Goal: Task Accomplishment & Management: Use online tool/utility

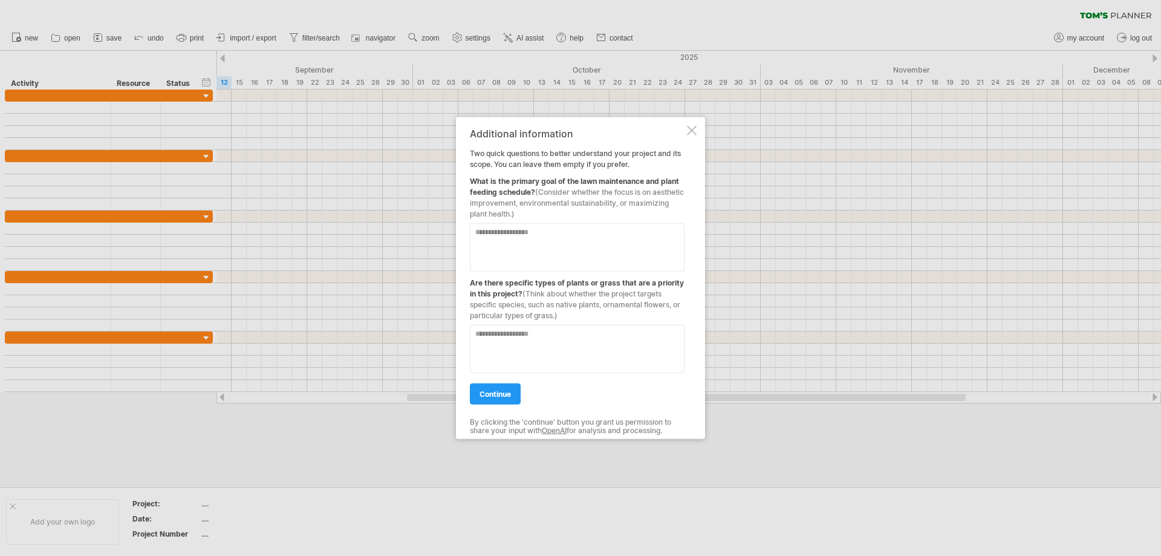
click at [612, 252] on textarea at bounding box center [577, 246] width 215 height 48
type textarea "**********"
click at [537, 346] on textarea at bounding box center [577, 348] width 215 height 48
type textarea "**"
click at [481, 392] on span "continue" at bounding box center [494, 393] width 31 height 9
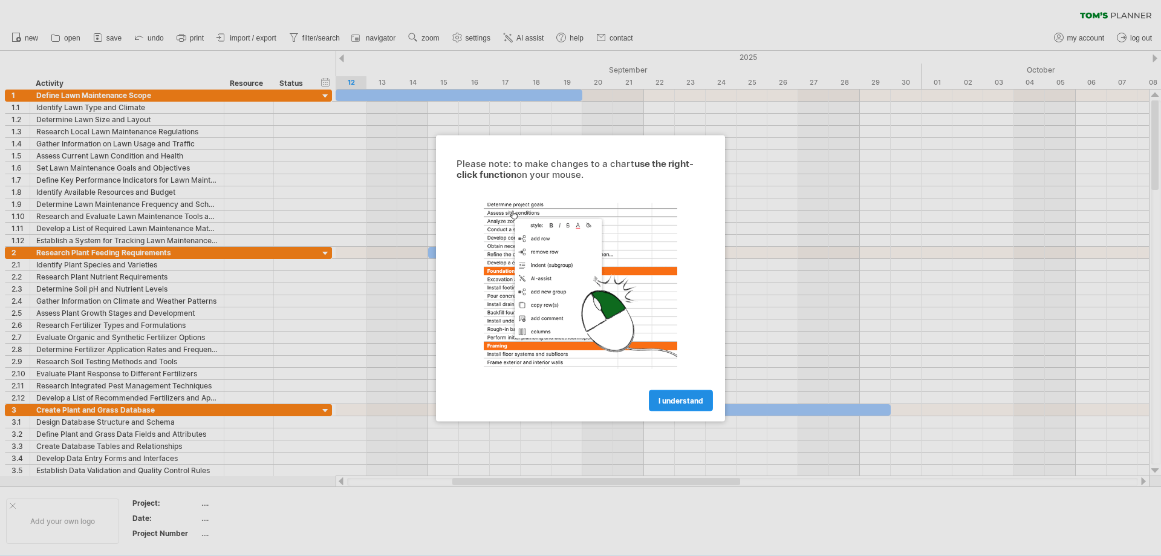
click at [672, 403] on span "I understand" at bounding box center [680, 399] width 45 height 9
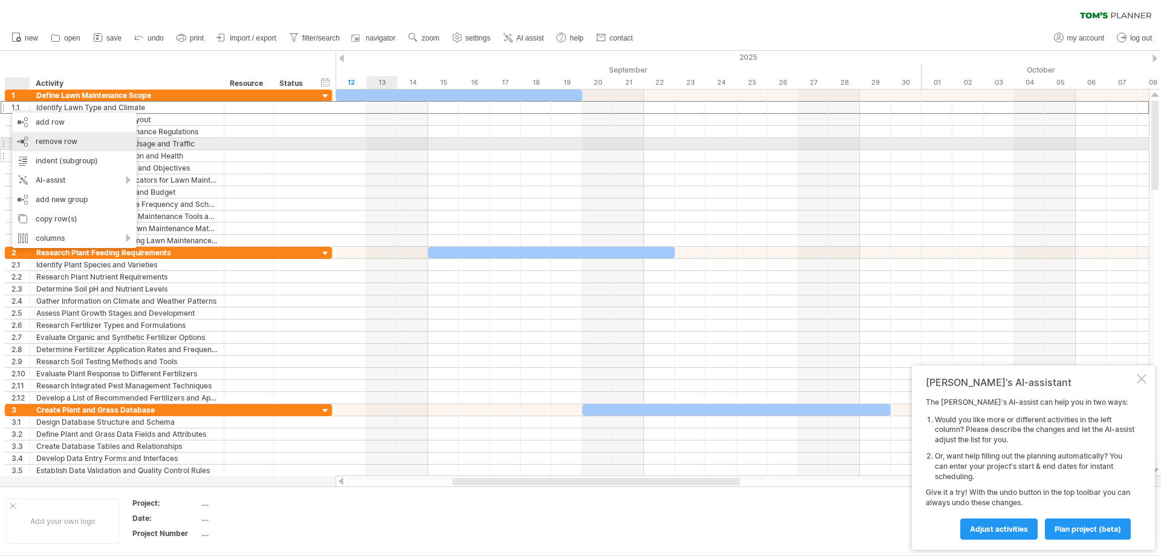
click at [47, 143] on span "remove row" at bounding box center [57, 141] width 42 height 9
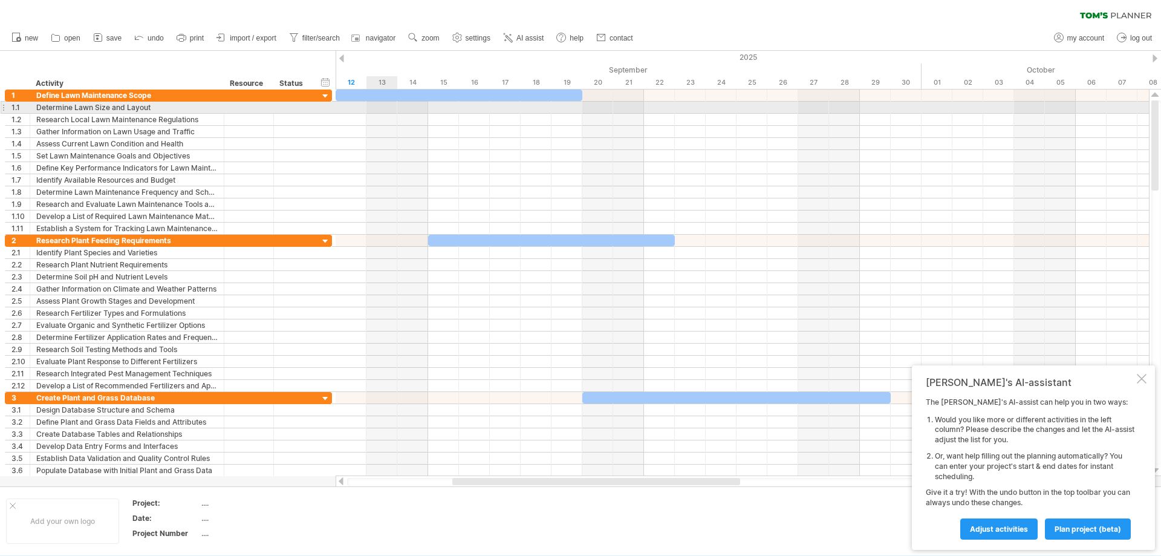
click at [2, 106] on div at bounding box center [3, 107] width 5 height 13
click at [6, 108] on div "1.1" at bounding box center [17, 107] width 25 height 11
click at [1, 108] on div at bounding box center [3, 107] width 5 height 13
click at [7, 106] on div "1.1" at bounding box center [17, 107] width 25 height 11
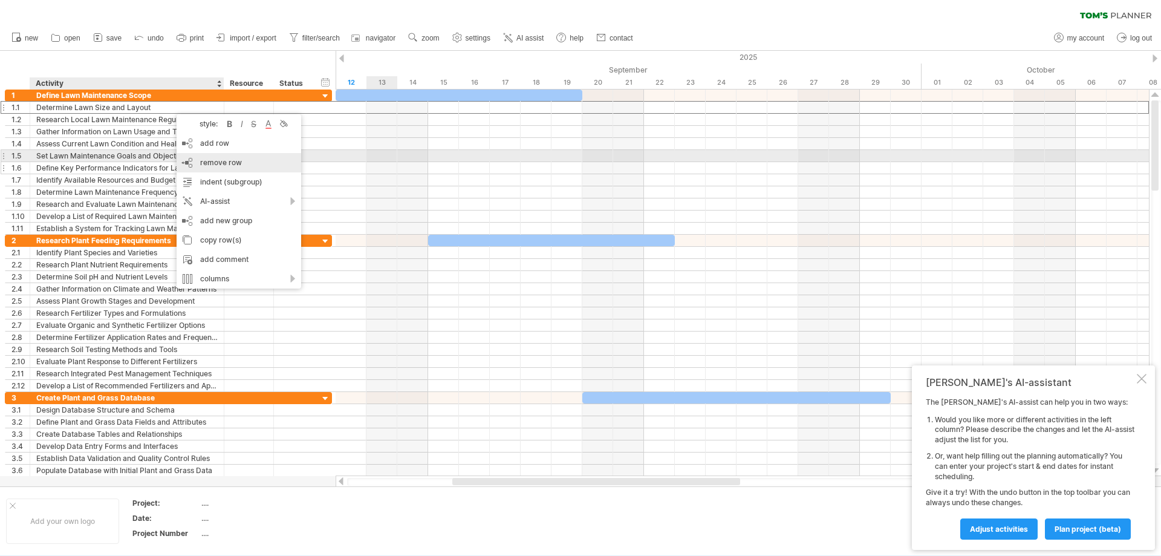
click at [219, 158] on span "remove row" at bounding box center [221, 162] width 42 height 9
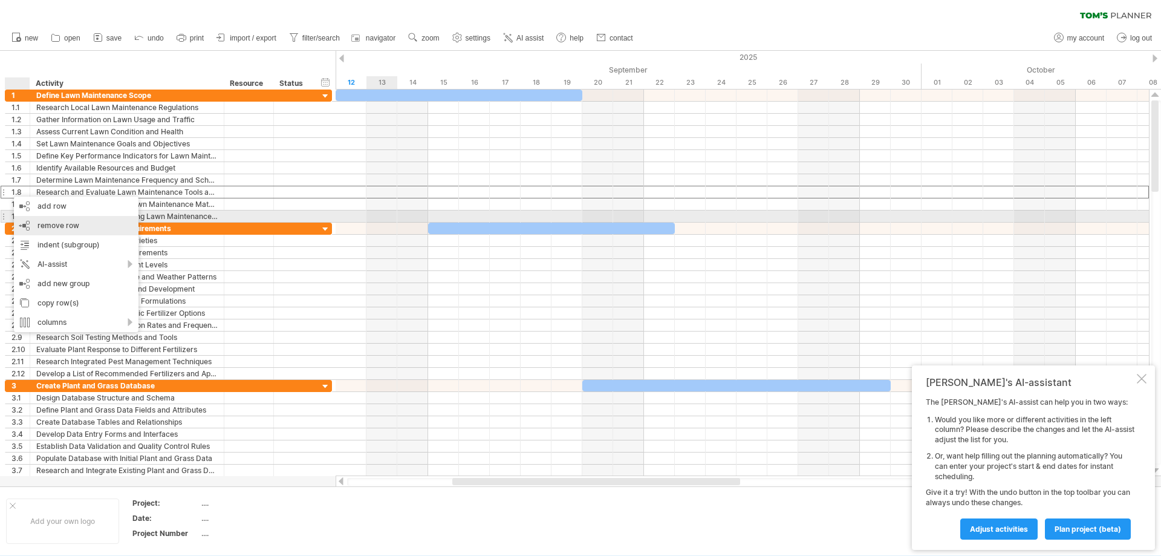
click at [42, 221] on span "remove row" at bounding box center [58, 225] width 42 height 9
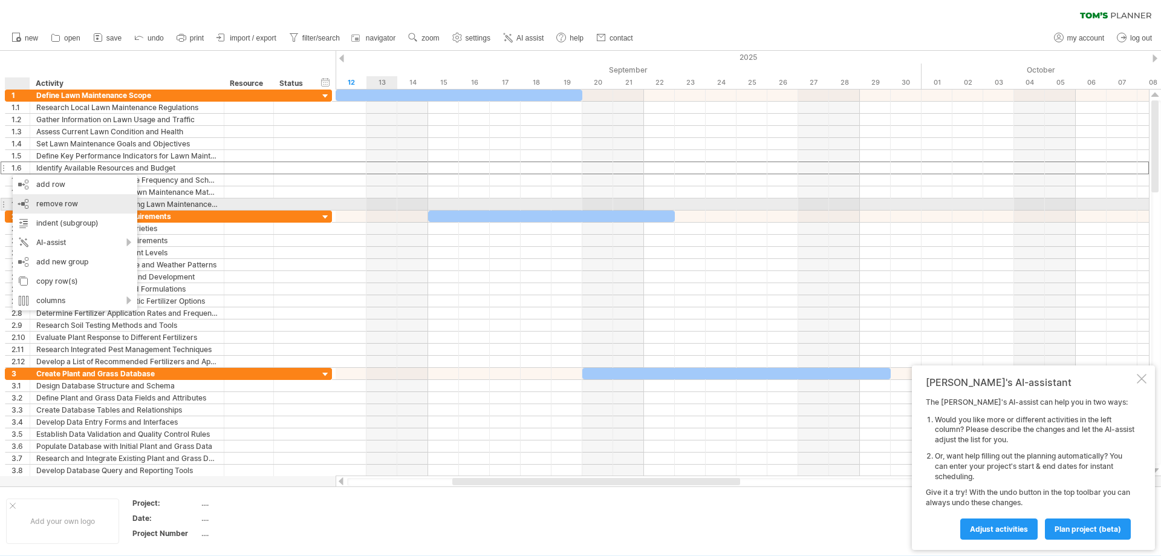
click at [43, 203] on span "remove row" at bounding box center [57, 203] width 42 height 9
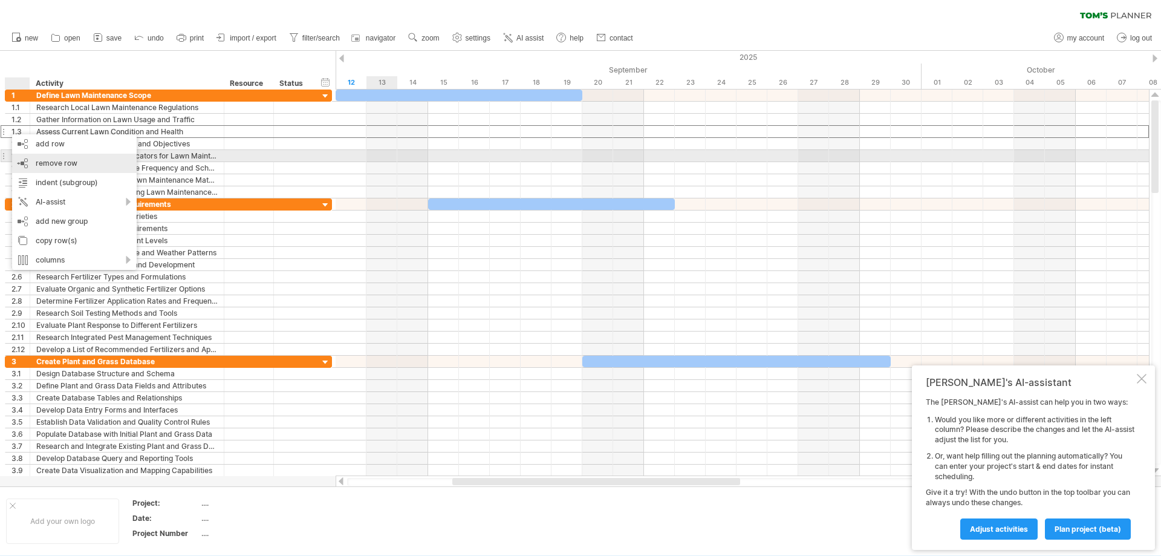
click at [48, 160] on span "remove row" at bounding box center [57, 162] width 42 height 9
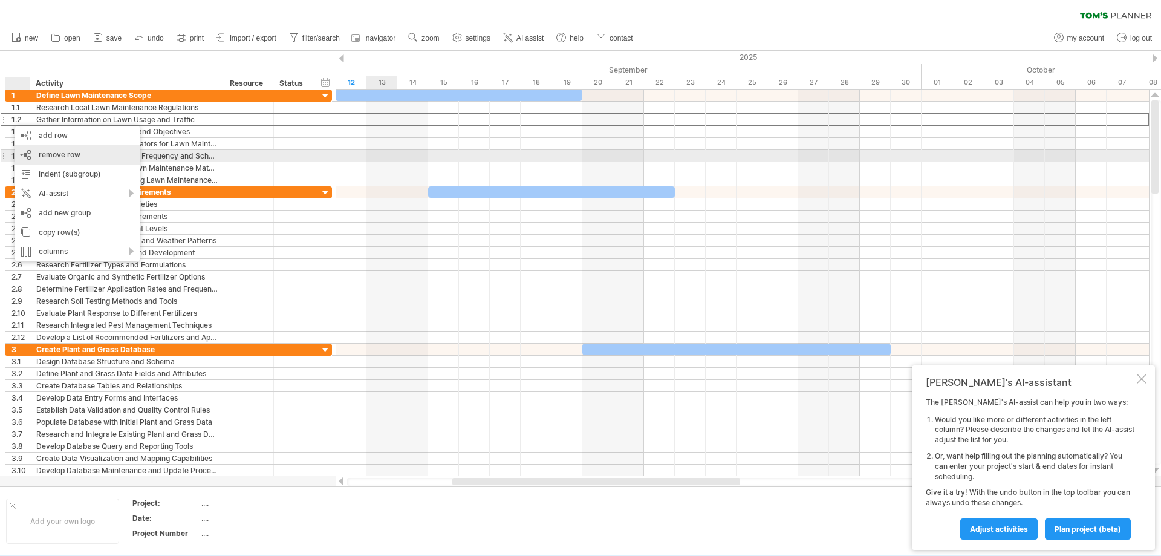
click at [54, 157] on span "remove row" at bounding box center [60, 154] width 42 height 9
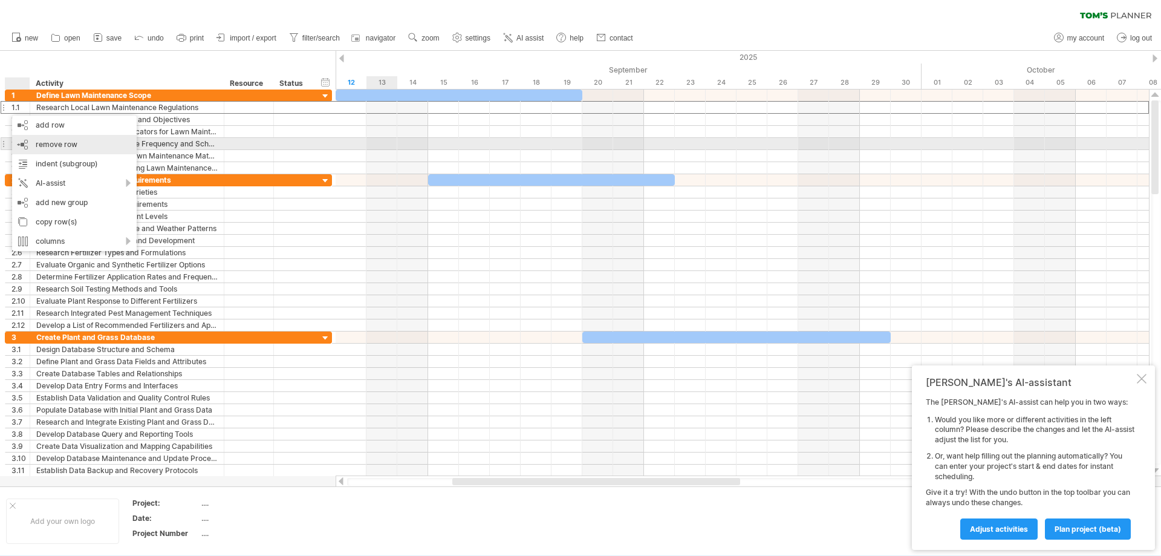
click at [45, 143] on span "remove row" at bounding box center [57, 144] width 42 height 9
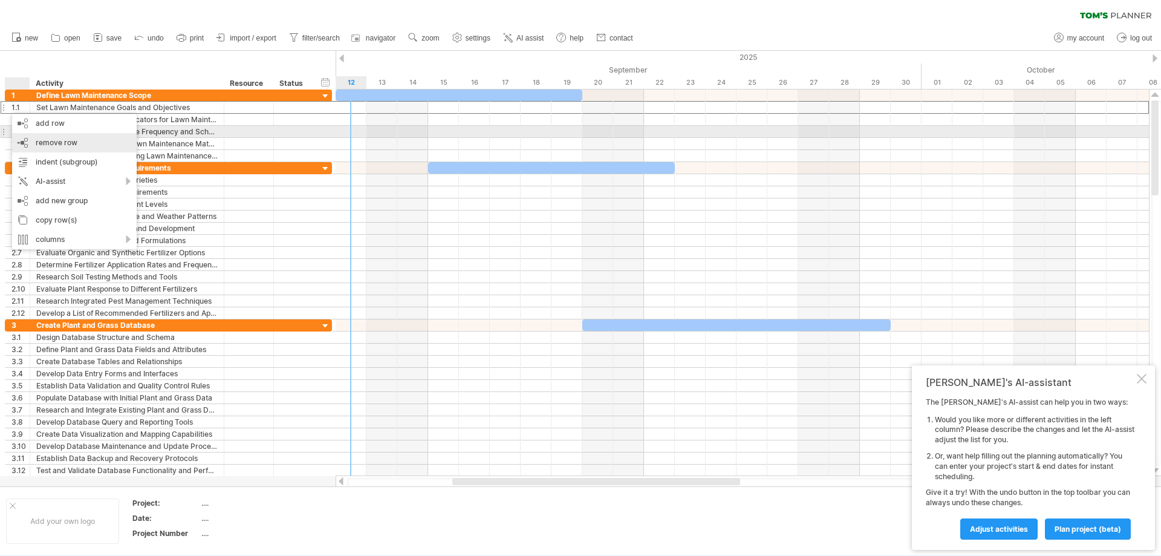
click at [33, 137] on div "remove row remove selected rows" at bounding box center [74, 142] width 125 height 19
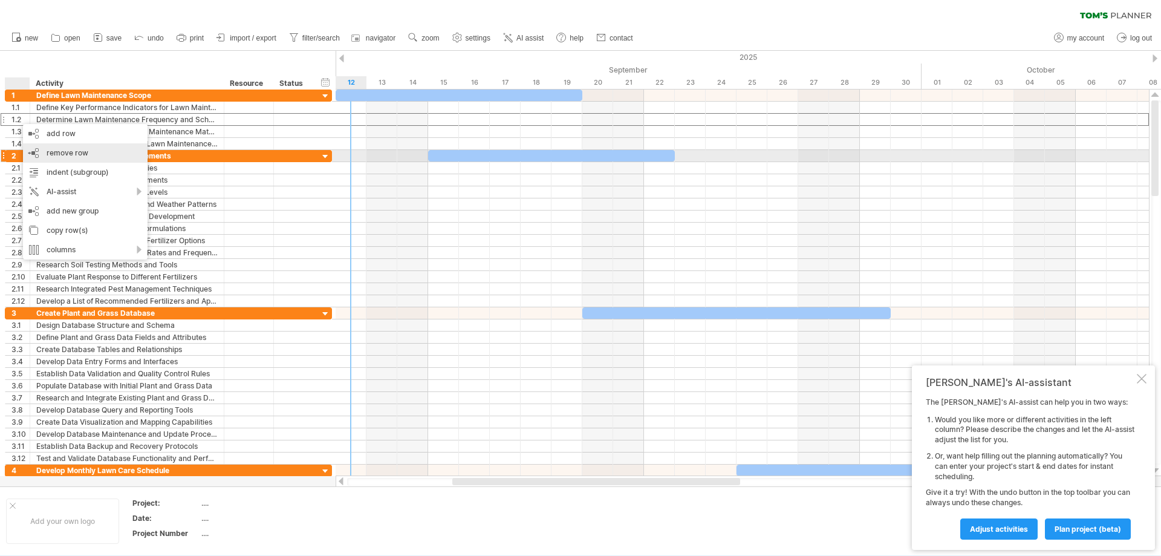
click at [56, 151] on span "remove row" at bounding box center [68, 152] width 42 height 9
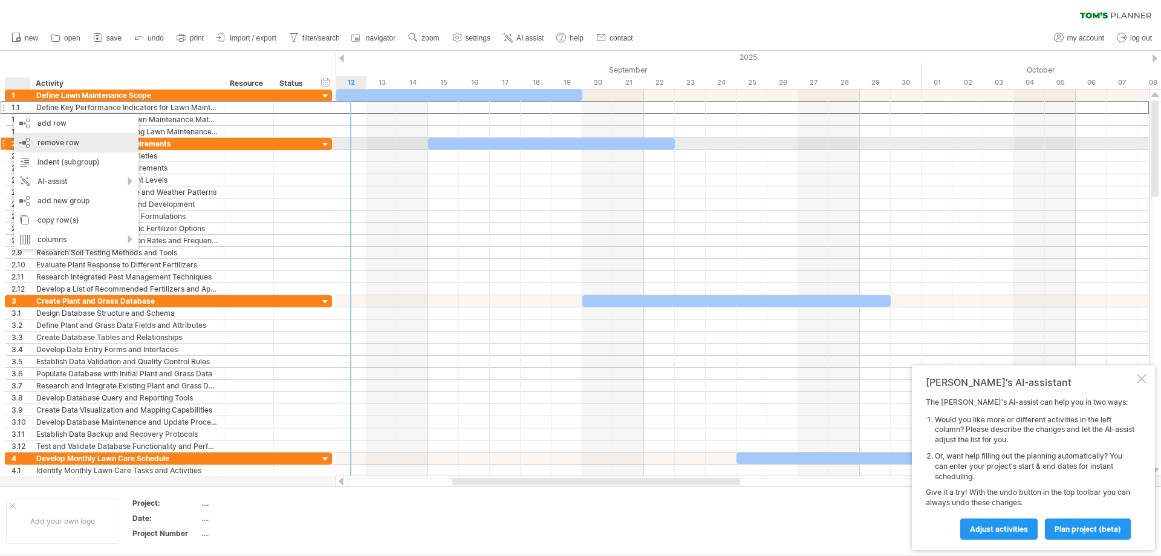
click at [50, 143] on span "remove row" at bounding box center [58, 142] width 42 height 9
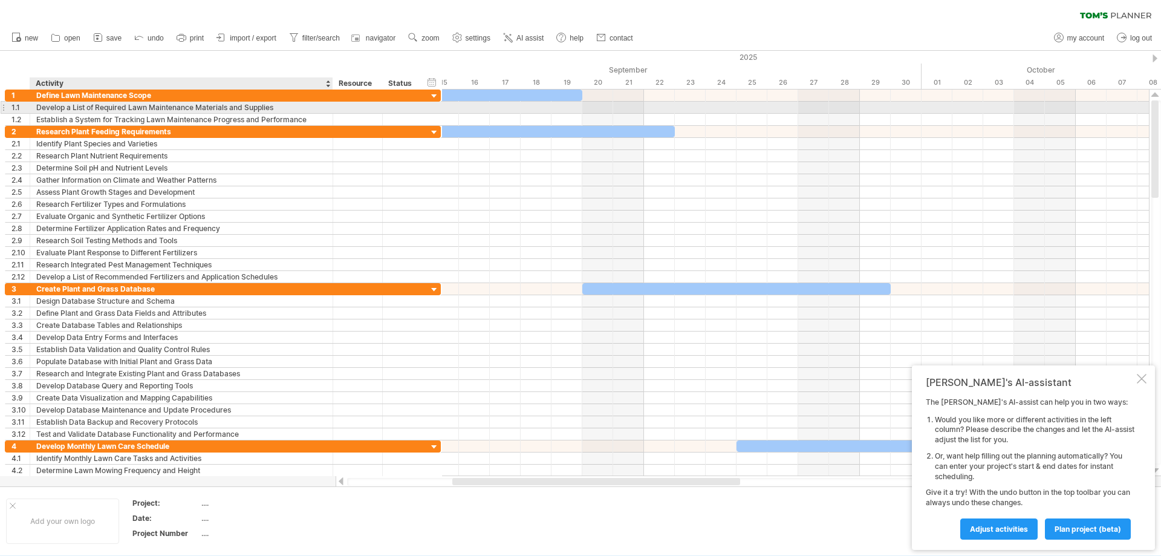
drag, startPoint x: 221, startPoint y: 110, endPoint x: 330, endPoint y: 107, distance: 108.9
click at [330, 107] on div at bounding box center [331, 108] width 6 height 12
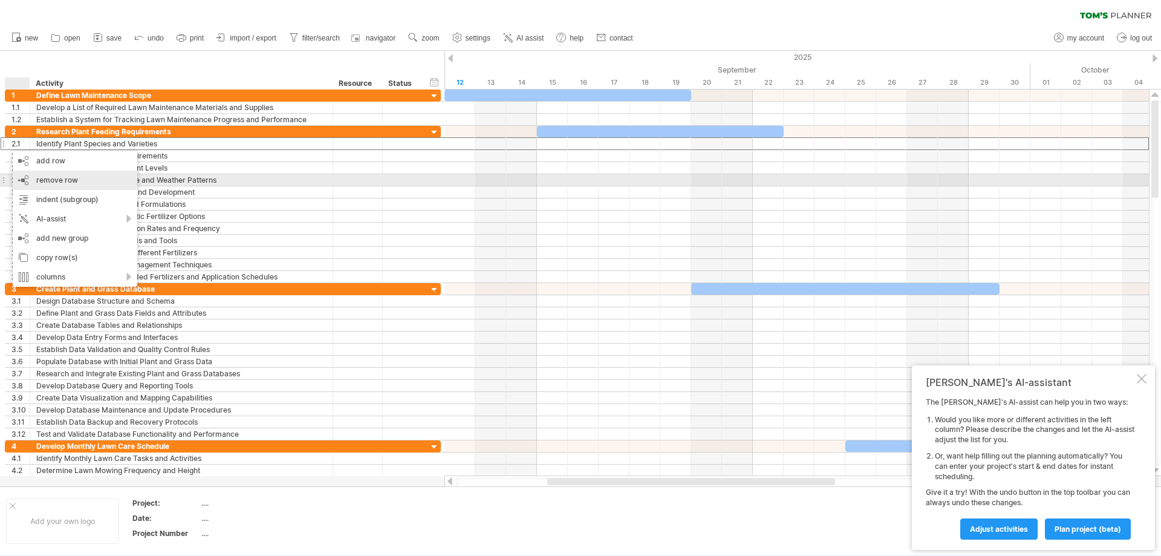
click at [45, 178] on span "remove row" at bounding box center [57, 179] width 42 height 9
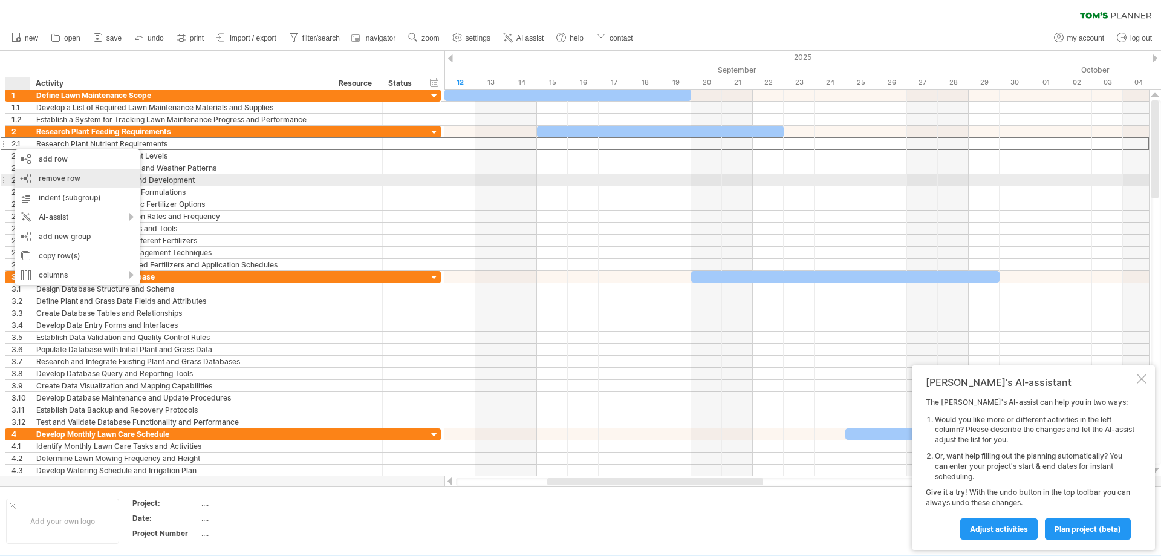
click at [39, 176] on span "remove row" at bounding box center [60, 178] width 42 height 9
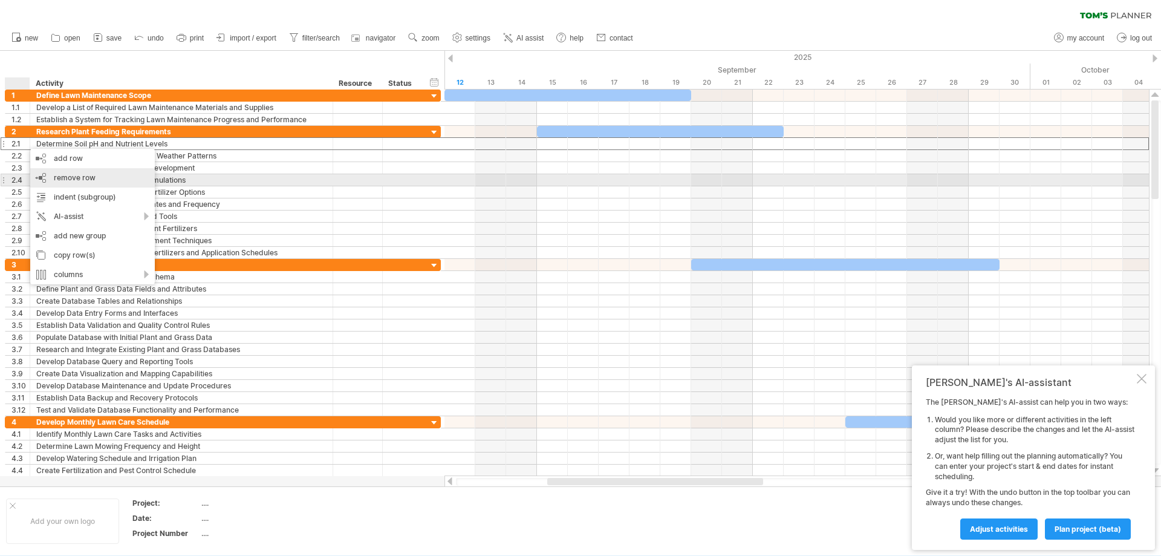
click at [46, 175] on div "remove row remove selected rows" at bounding box center [92, 177] width 125 height 19
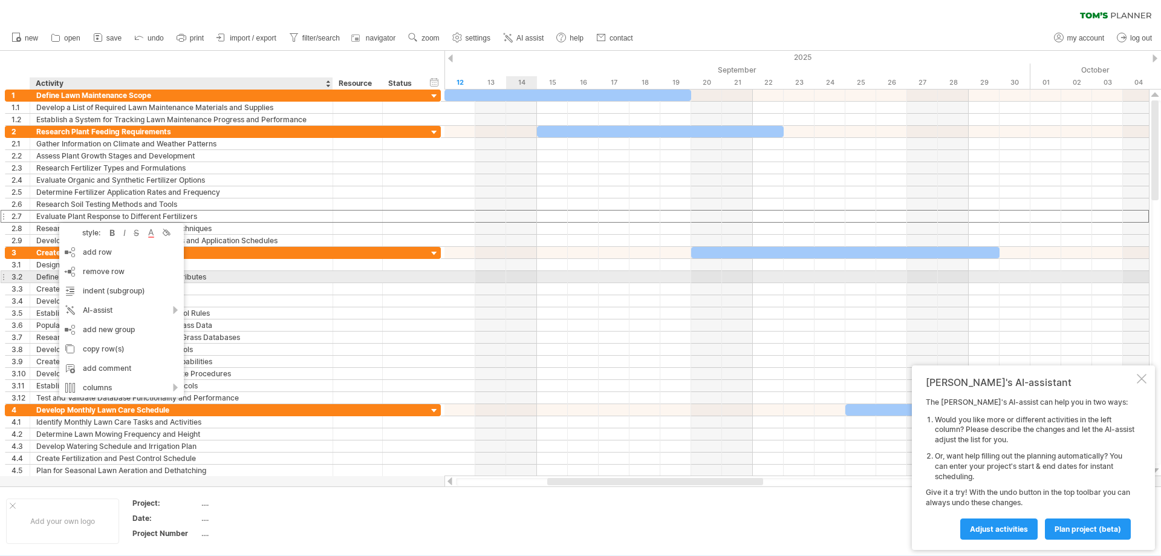
click at [529, 279] on div at bounding box center [796, 277] width 704 height 12
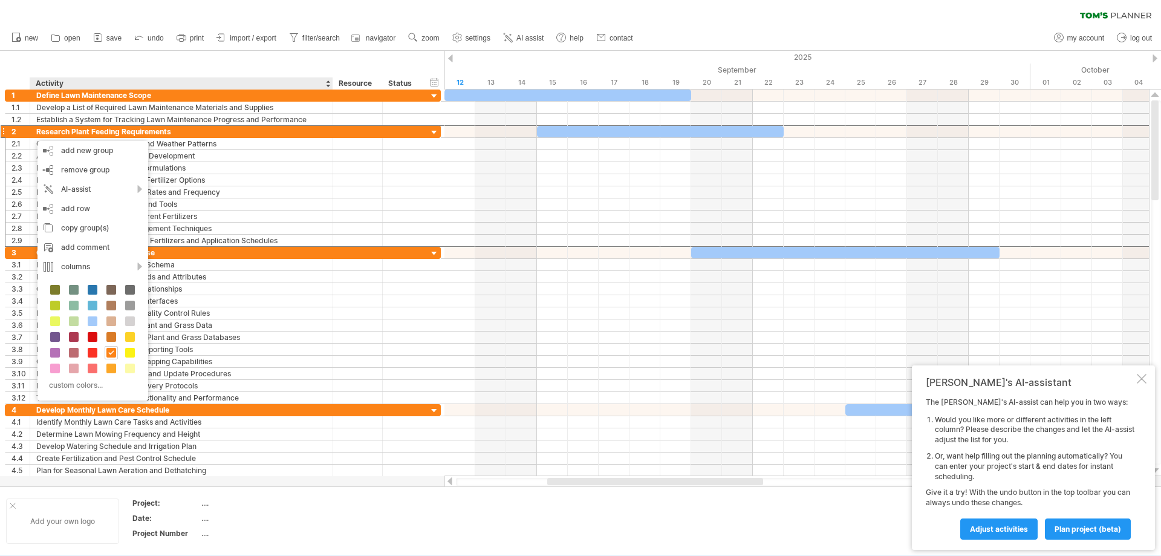
click at [83, 499] on div "Add your own logo" at bounding box center [62, 520] width 113 height 45
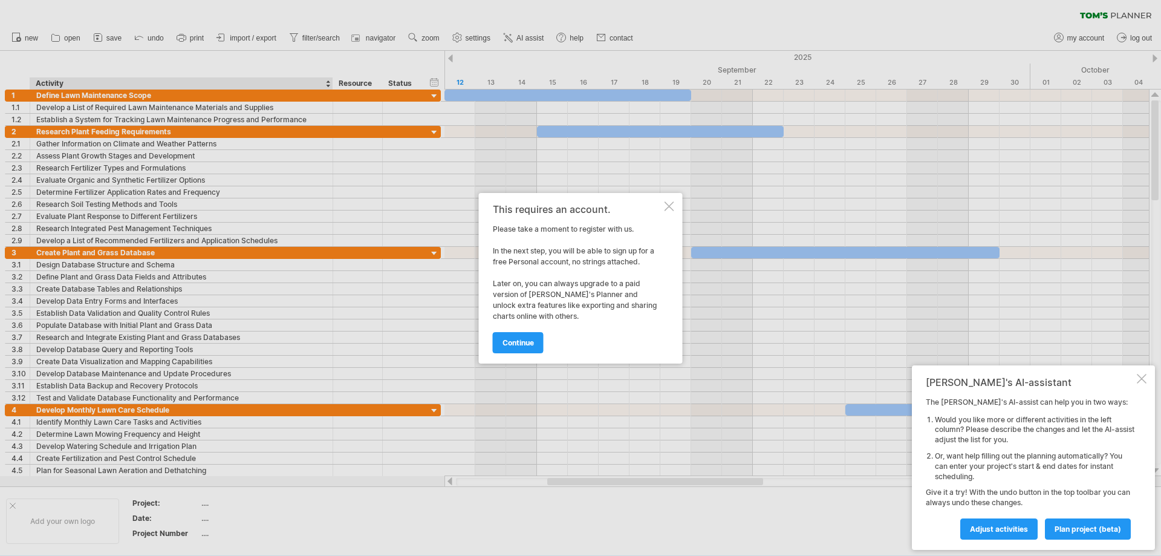
click at [671, 206] on div at bounding box center [669, 206] width 10 height 10
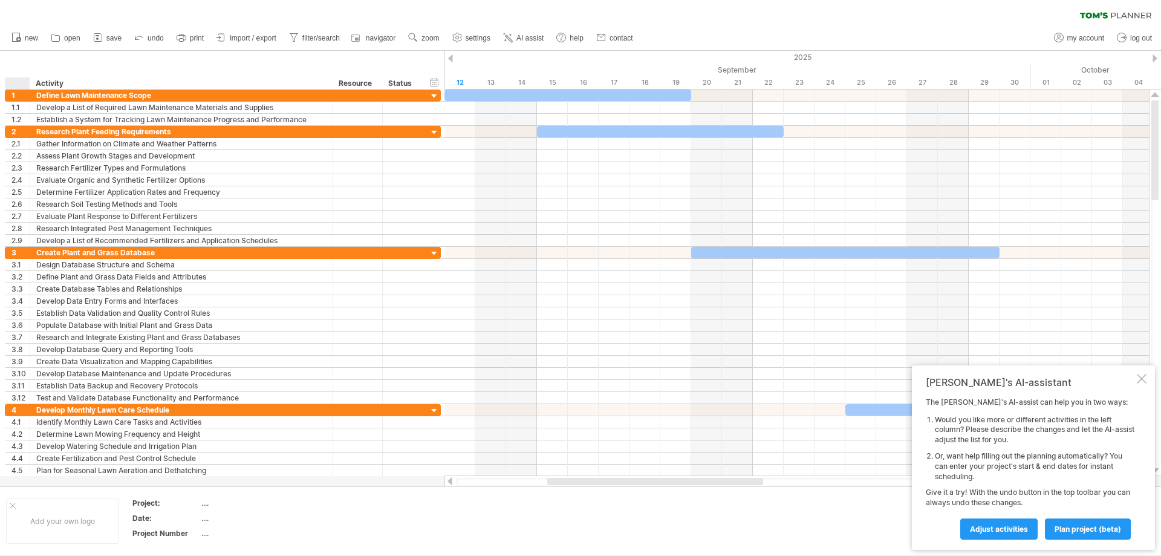
click at [265, 492] on div "Add your own logo Project: .... Date: .... Project Number ...." at bounding box center [580, 520] width 1161 height 69
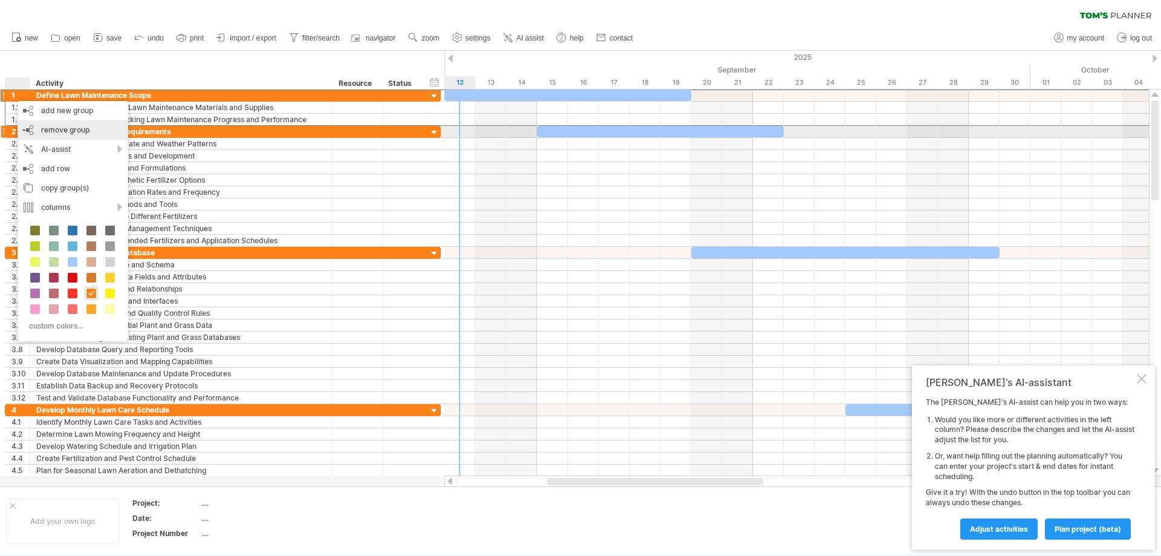
click at [54, 132] on span "remove group" at bounding box center [65, 129] width 48 height 9
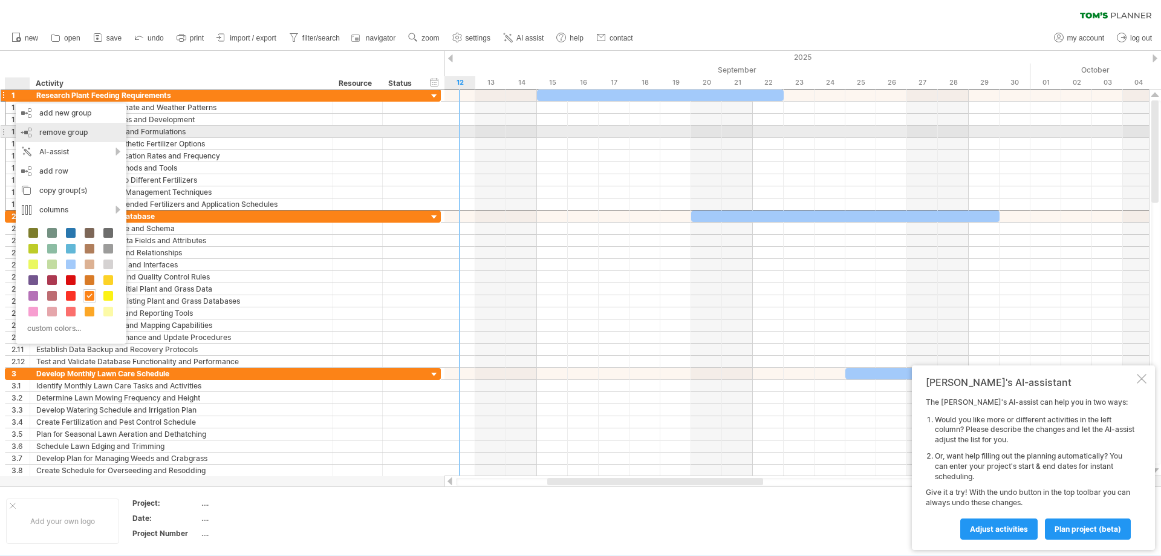
click at [40, 131] on span "remove group" at bounding box center [63, 132] width 48 height 9
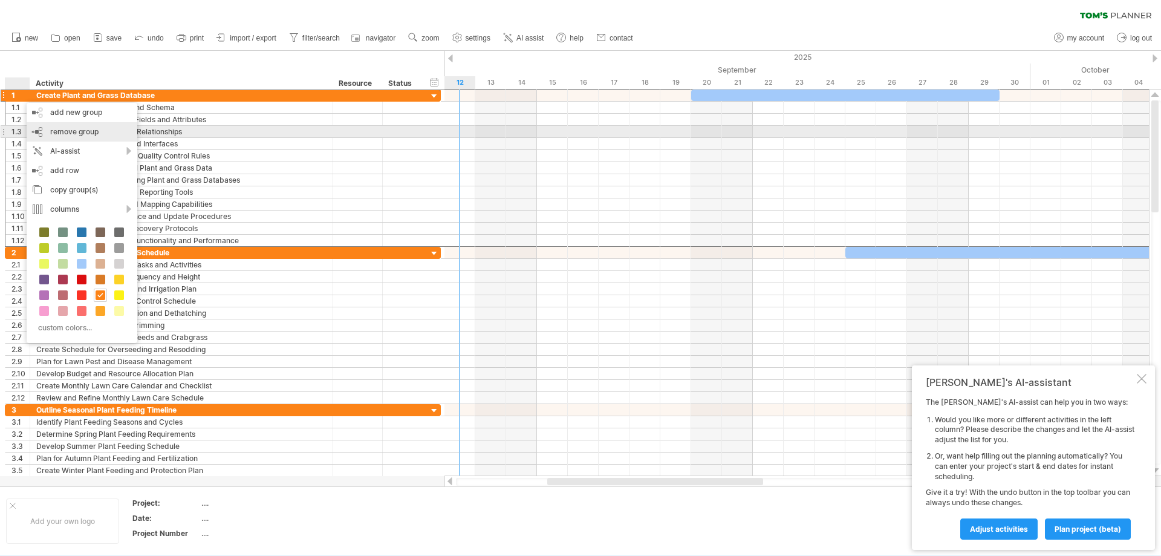
click at [69, 130] on span "remove group" at bounding box center [74, 131] width 48 height 9
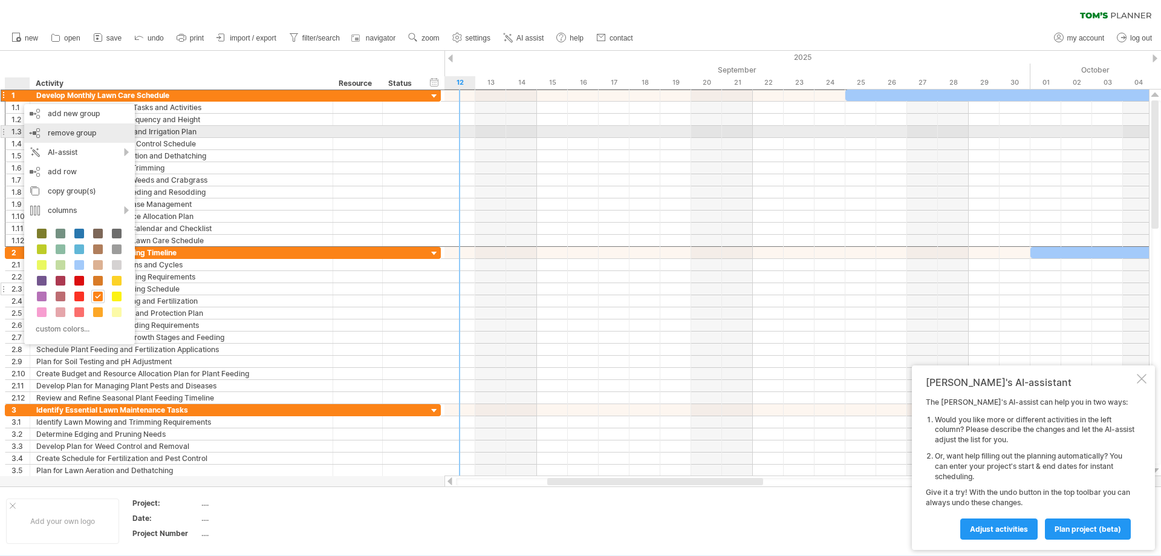
click at [49, 130] on span "remove group" at bounding box center [72, 132] width 48 height 9
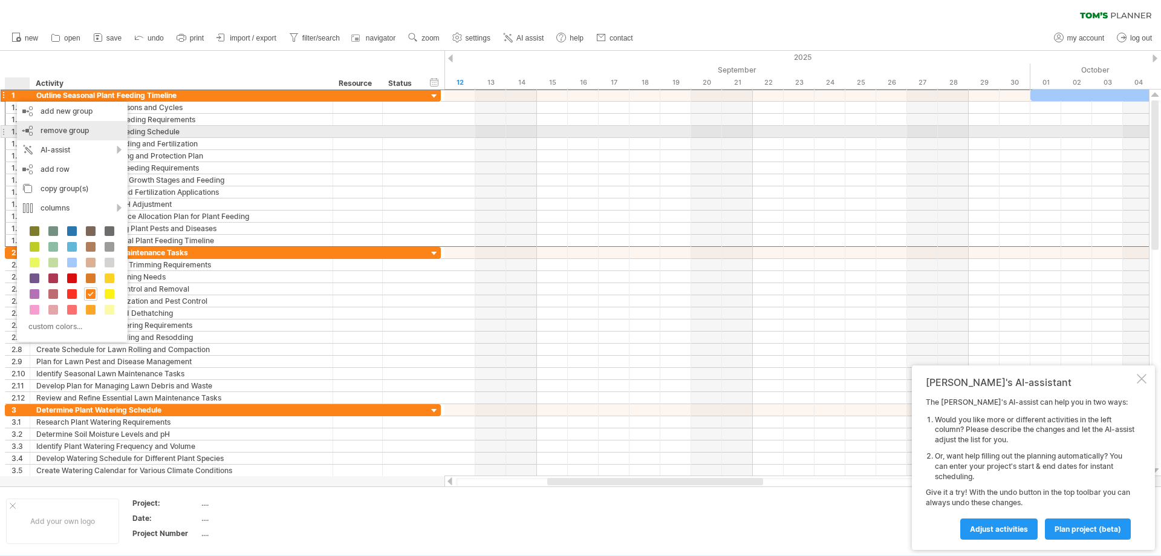
click at [56, 127] on span "remove group" at bounding box center [65, 130] width 48 height 9
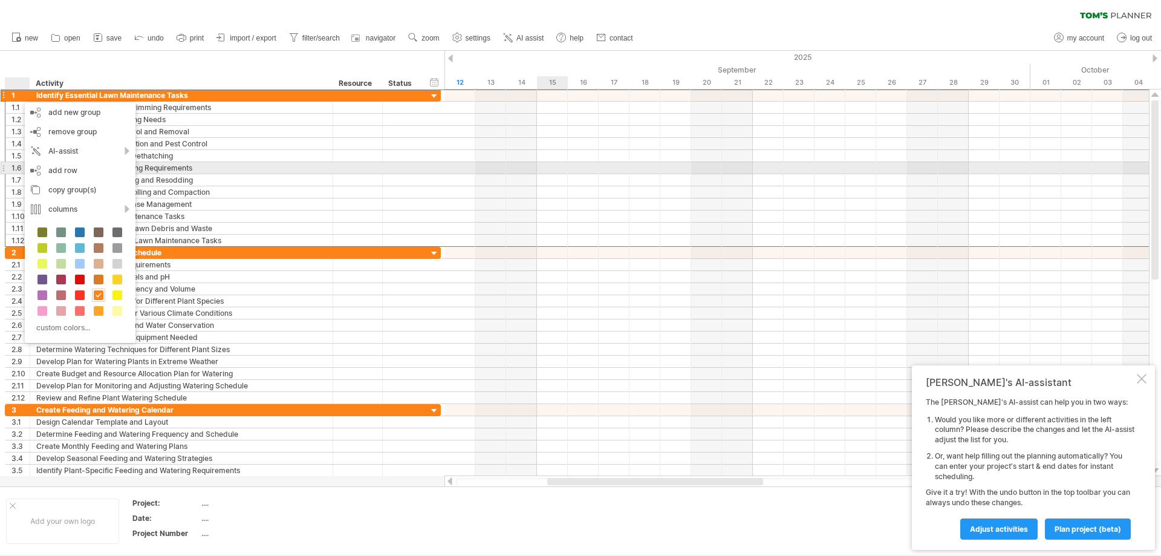
click at [562, 164] on div at bounding box center [796, 168] width 704 height 12
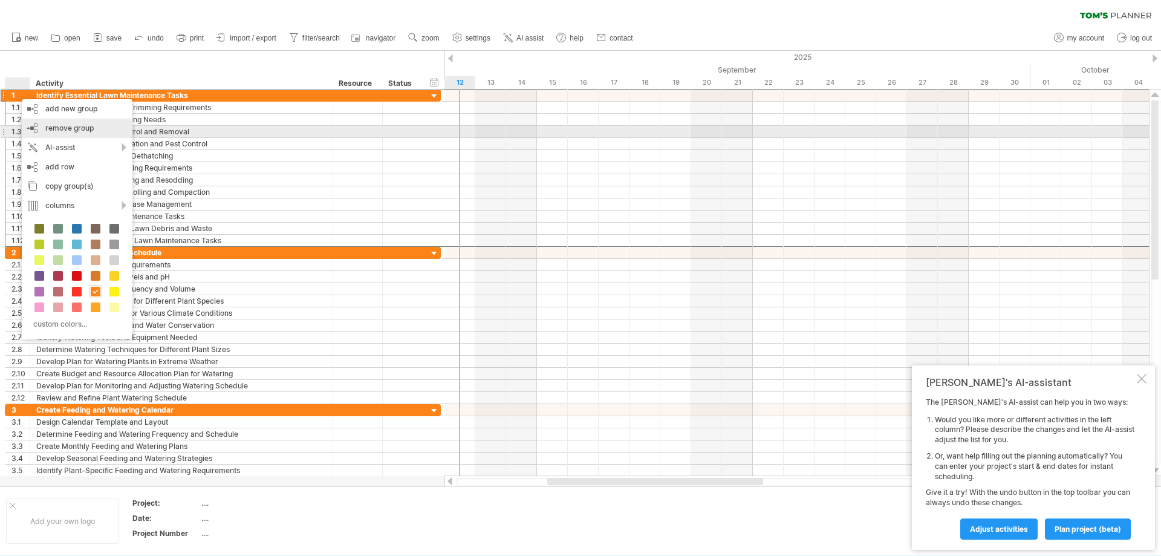
click at [71, 129] on span "remove group" at bounding box center [69, 127] width 48 height 9
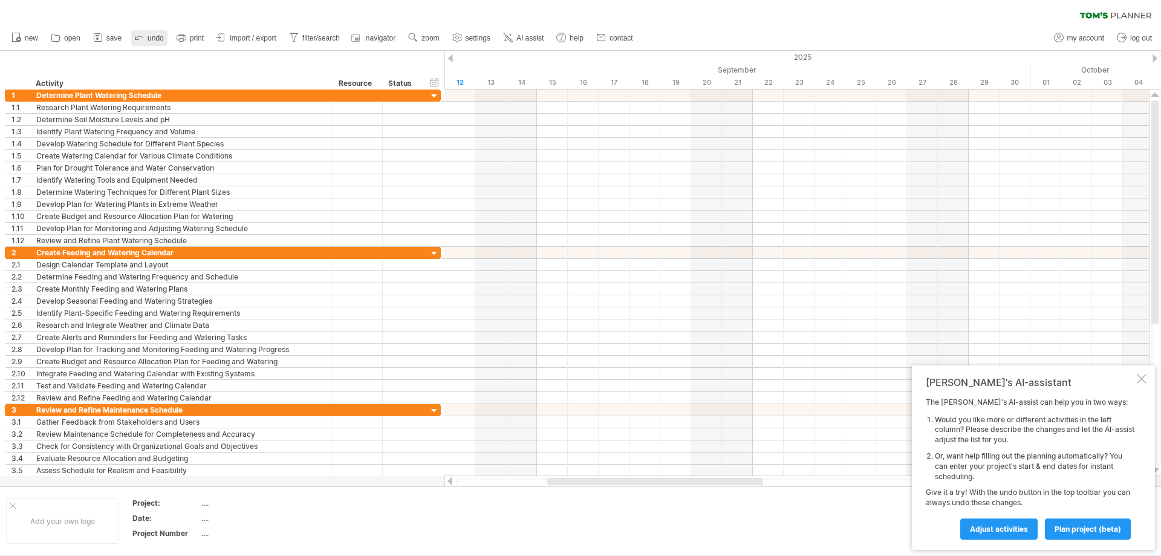
click at [158, 39] on span "undo" at bounding box center [156, 38] width 16 height 8
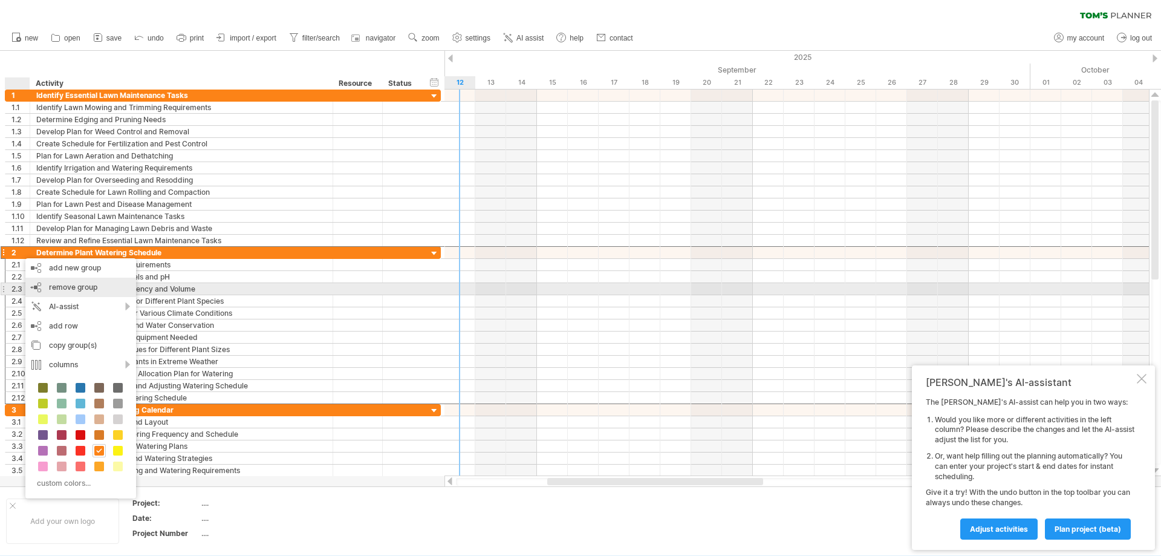
click at [55, 286] on span "remove group" at bounding box center [73, 286] width 48 height 9
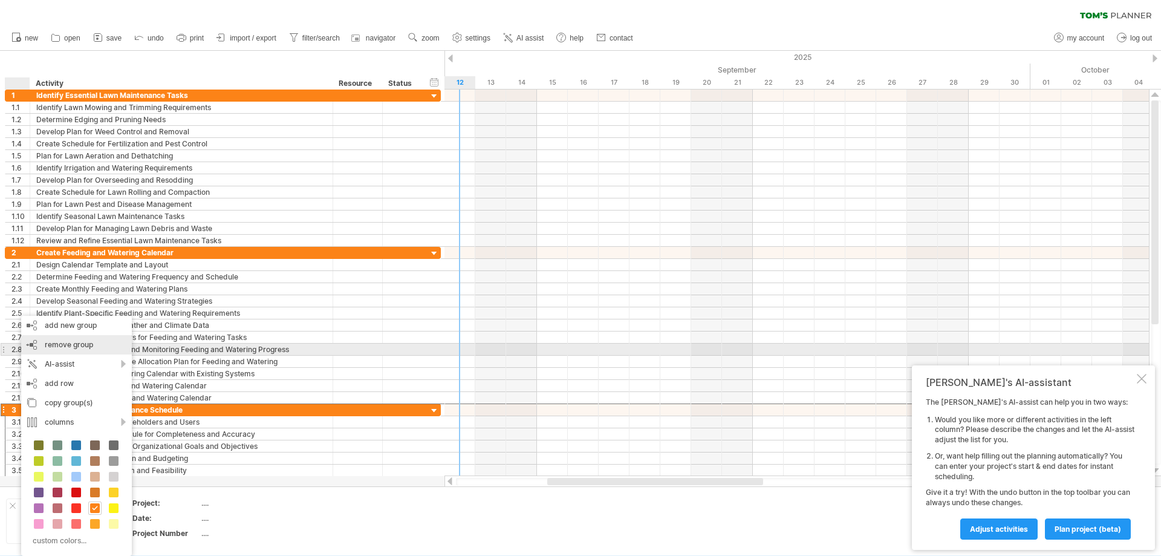
click at [56, 345] on span "remove group" at bounding box center [69, 344] width 48 height 9
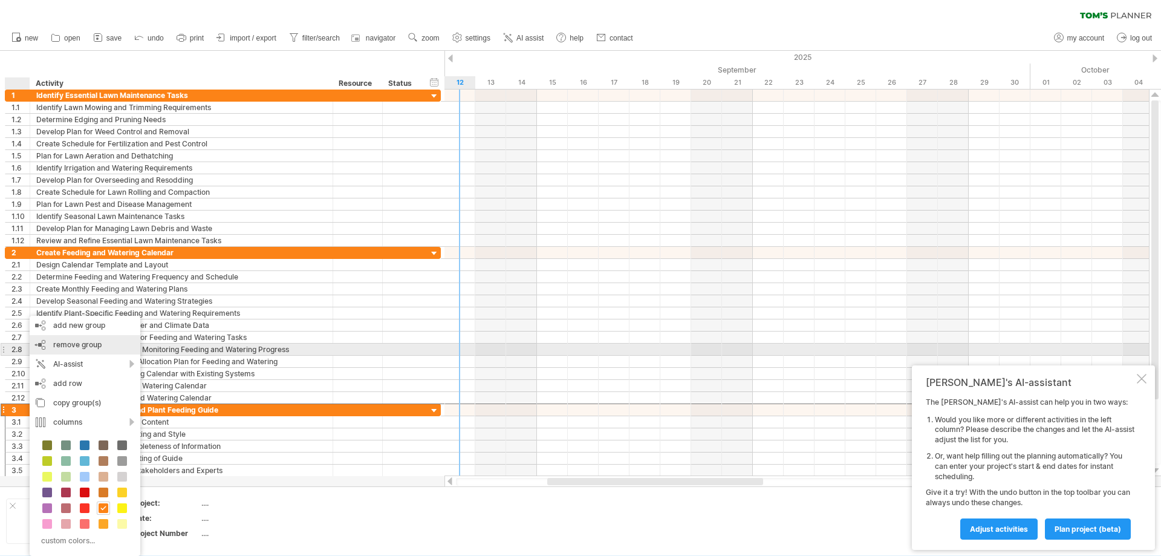
click at [54, 348] on div "remove group remove selected groups" at bounding box center [85, 344] width 111 height 19
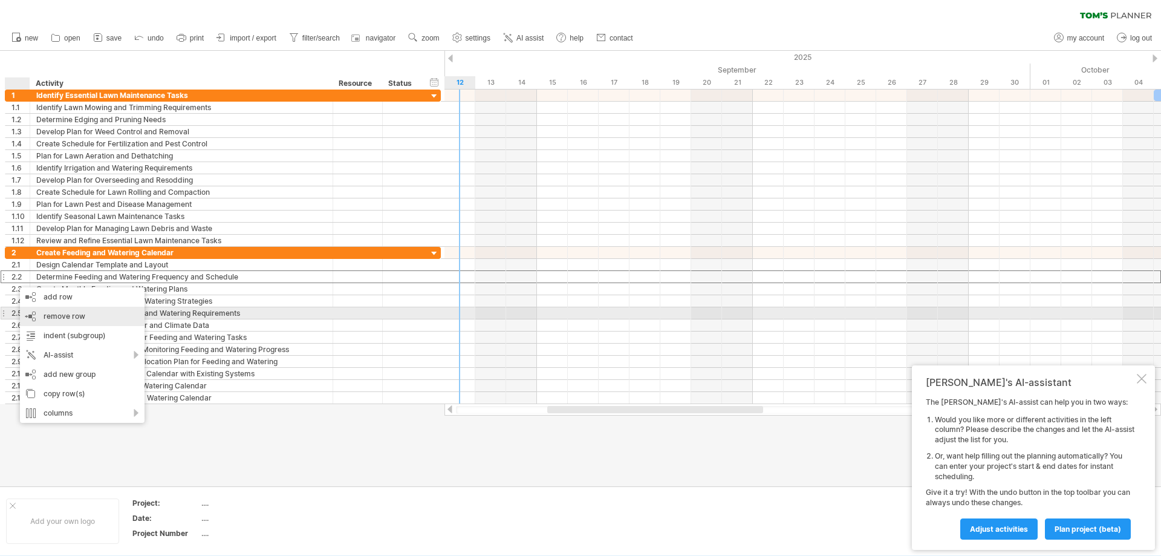
click at [58, 314] on span "remove row" at bounding box center [65, 315] width 42 height 9
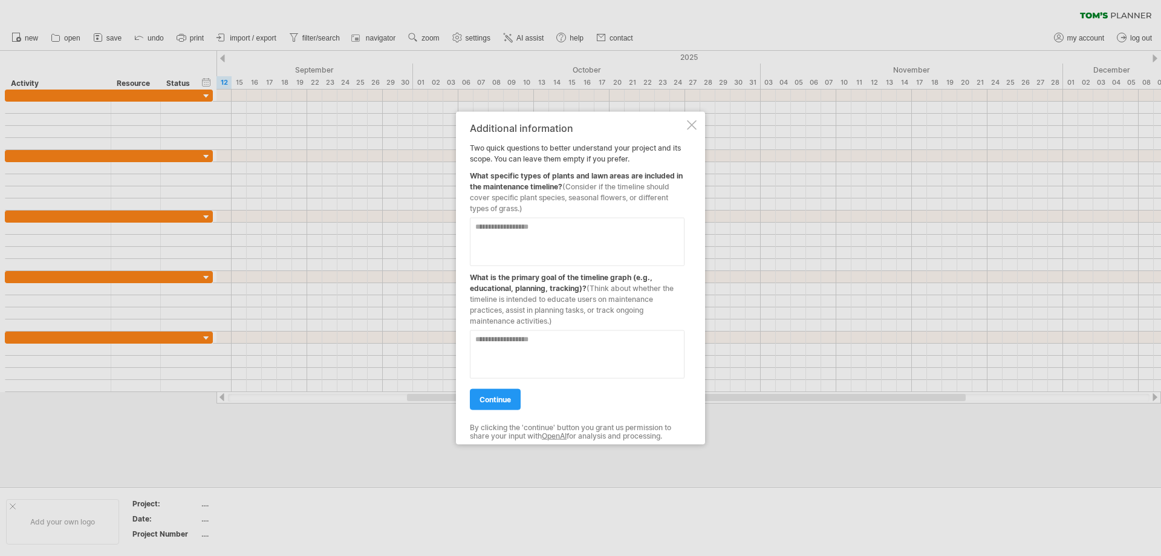
click at [505, 339] on textarea at bounding box center [577, 353] width 215 height 48
type textarea "********"
click at [551, 229] on textarea at bounding box center [577, 241] width 215 height 48
type textarea "**** ****** *****"
click at [498, 398] on span "continue" at bounding box center [494, 398] width 31 height 9
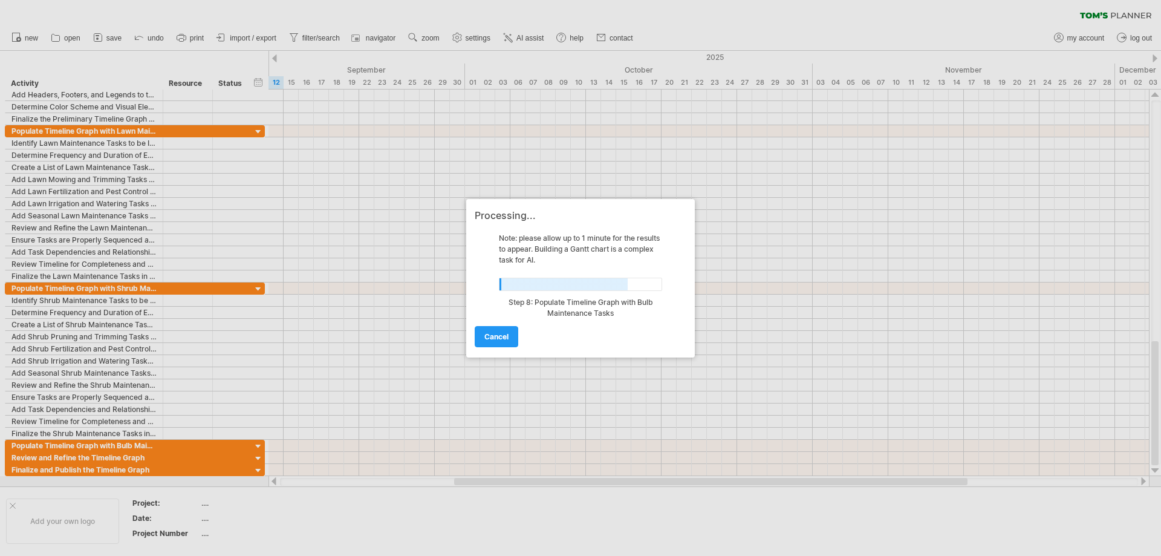
click at [162, 89] on div at bounding box center [580, 278] width 1161 height 556
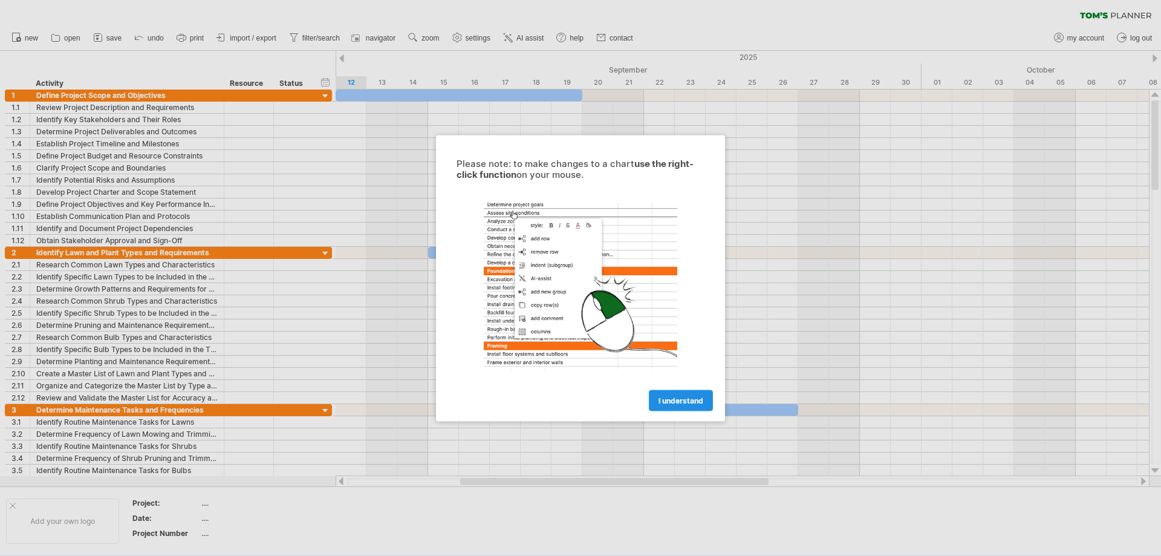
click at [691, 403] on span "I understand" at bounding box center [680, 399] width 45 height 9
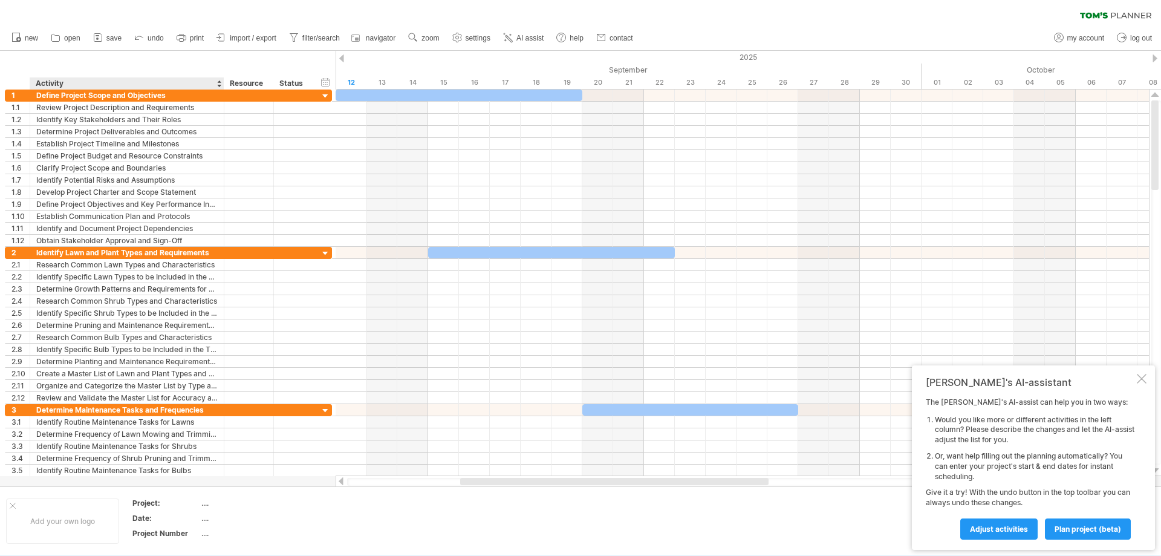
click at [50, 479] on div at bounding box center [580, 268] width 1161 height 435
click at [993, 530] on span "Adjust activities" at bounding box center [999, 528] width 58 height 9
